Goal: Information Seeking & Learning: Learn about a topic

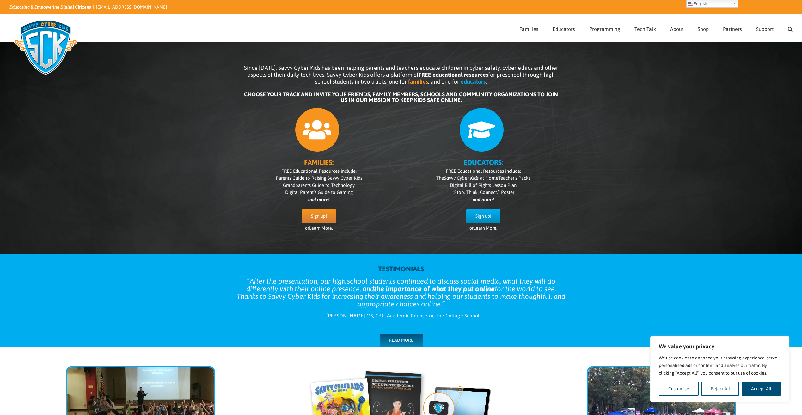
click at [327, 181] on span "Parents Guide to Raising Savvy Cyber Kids" at bounding box center [319, 177] width 87 height 5
click at [325, 178] on span "Parents Guide to Raising Savvy Cyber Kids" at bounding box center [319, 177] width 87 height 5
click at [532, 60] on span "Kids" at bounding box center [529, 59] width 7 height 5
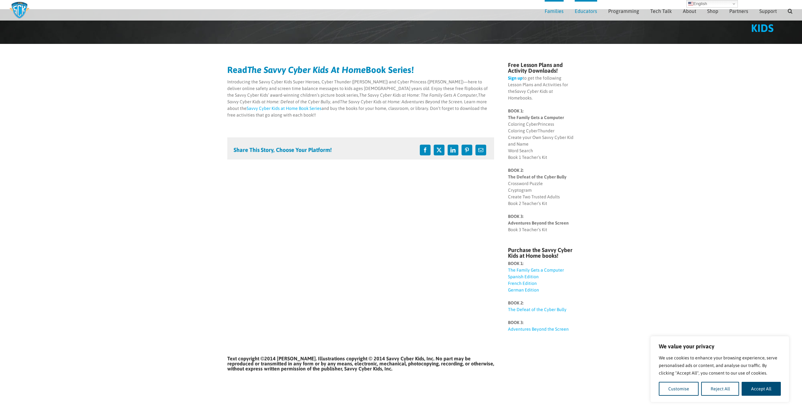
scroll to position [25, 0]
